Goal: Transaction & Acquisition: Book appointment/travel/reservation

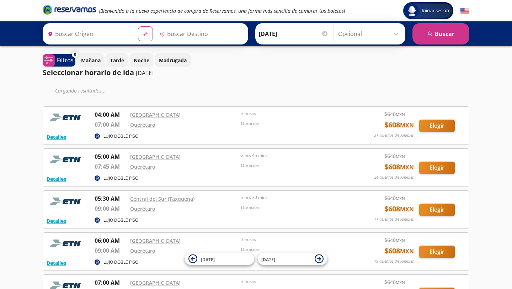
type input "[GEOGRAPHIC_DATA], [GEOGRAPHIC_DATA]"
type input "[PERSON_NAME] de Querétaro, [GEOGRAPHIC_DATA]"
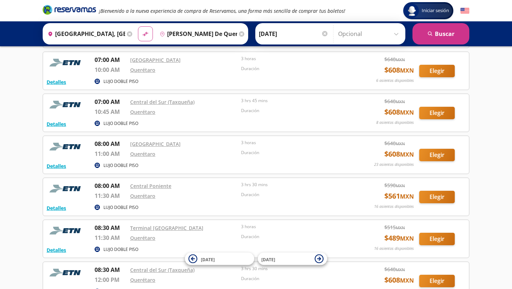
scroll to position [228, 0]
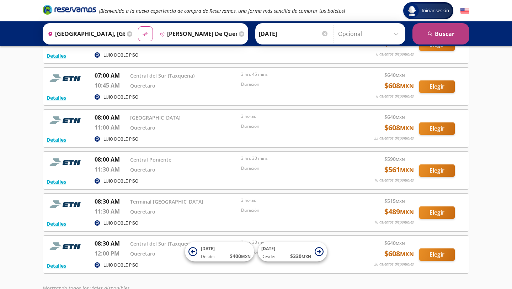
click at [446, 38] on button "search [GEOGRAPHIC_DATA]" at bounding box center [441, 33] width 57 height 21
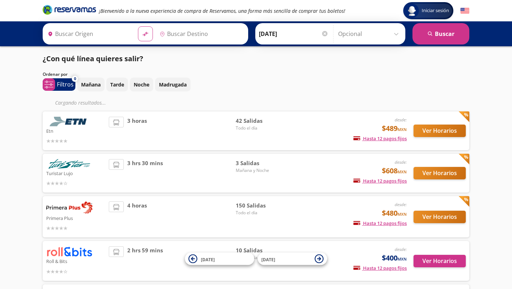
type input "[GEOGRAPHIC_DATA], [GEOGRAPHIC_DATA]"
type input "[PERSON_NAME] de Querétaro, [GEOGRAPHIC_DATA]"
click at [91, 85] on p "Mañana" at bounding box center [91, 84] width 20 height 7
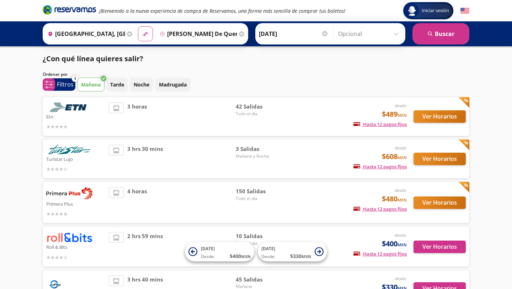
click at [78, 107] on img at bounding box center [69, 107] width 46 height 10
click at [448, 116] on button "Ver Horarios" at bounding box center [440, 116] width 52 height 12
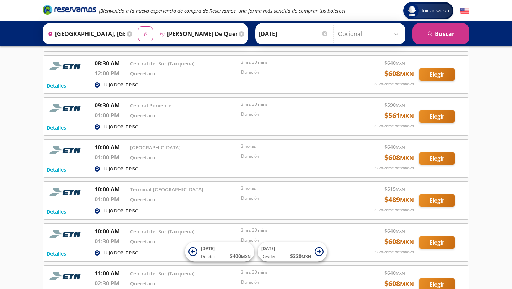
scroll to position [413, 0]
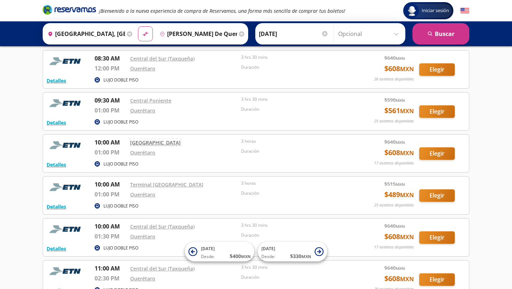
click at [159, 143] on link "[GEOGRAPHIC_DATA]" at bounding box center [155, 142] width 51 height 7
click at [433, 154] on button "Elegir" at bounding box center [437, 153] width 36 height 12
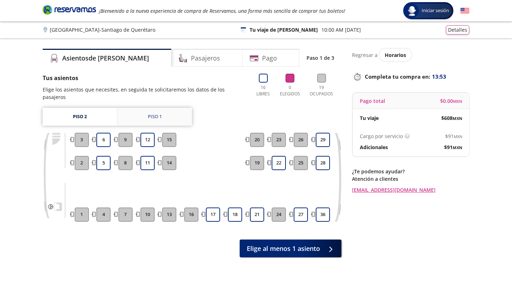
click at [159, 113] on div "Piso 1" at bounding box center [155, 116] width 14 height 7
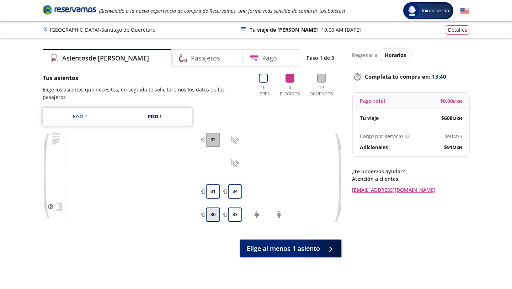
click at [215, 209] on button "30" at bounding box center [213, 214] width 14 height 14
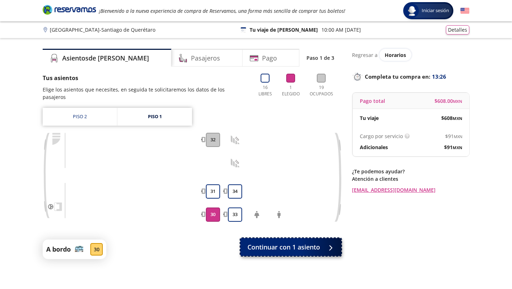
click at [320, 244] on button "Continuar con 1 asiento" at bounding box center [290, 247] width 101 height 18
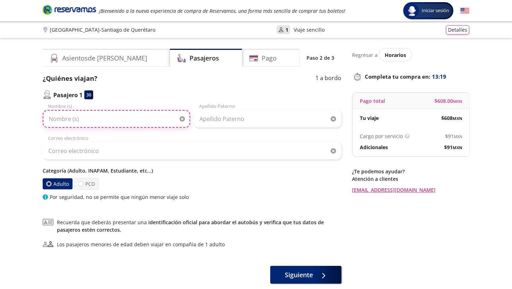
click at [96, 122] on input "Nombre (s)" at bounding box center [117, 119] width 148 height 18
click at [96, 122] on input "[PERSON_NAME]" at bounding box center [117, 119] width 148 height 18
type input "[PERSON_NAME]"
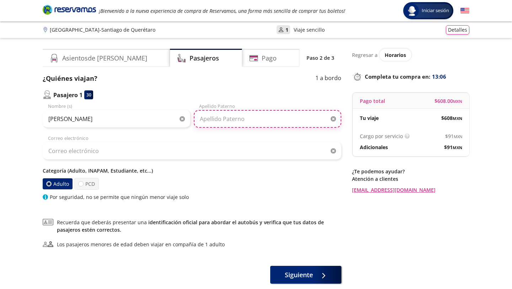
click at [214, 118] on input "Apellido Paterno" at bounding box center [268, 119] width 148 height 18
type input "Yahuaca"
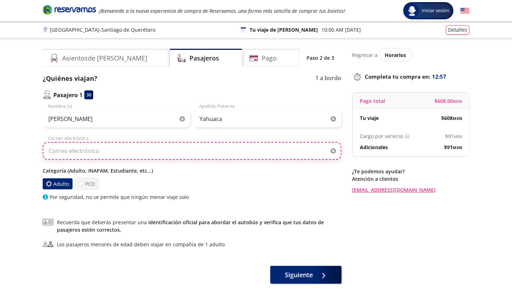
click at [130, 154] on input "Correo electrónico" at bounding box center [192, 151] width 299 height 18
type input "yahuacap"
